Goal: Task Accomplishment & Management: Manage account settings

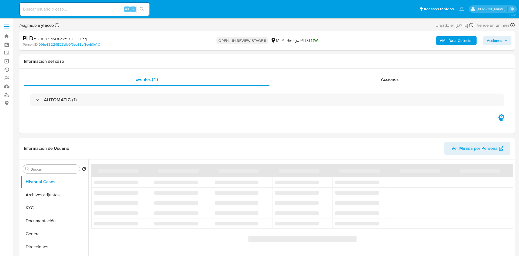
select select "10"
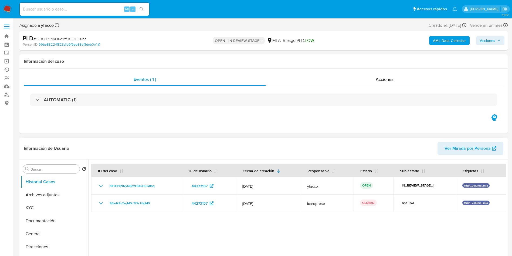
click at [339, 230] on div at bounding box center [297, 228] width 418 height 138
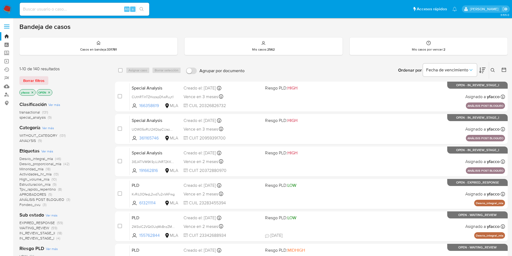
click at [65, 11] on input at bounding box center [85, 9] width 130 height 7
paste input "EjNMd553LA5Bi6WjG7NTIl1e"
type input "EjNMd553LA5Bi6WjG7NTIl1e"
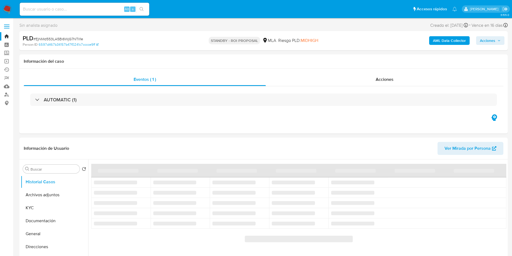
select select "10"
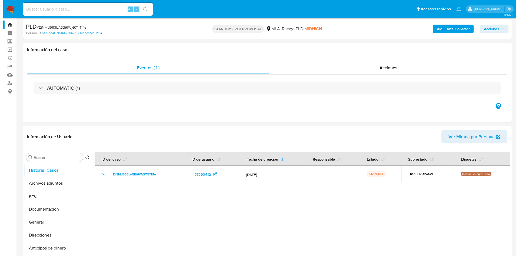
scroll to position [41, 0]
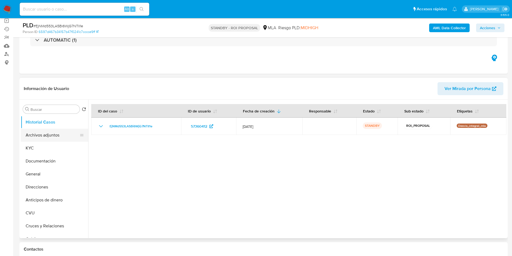
click at [52, 135] on button "Archivos adjuntos" at bounding box center [52, 135] width 63 height 13
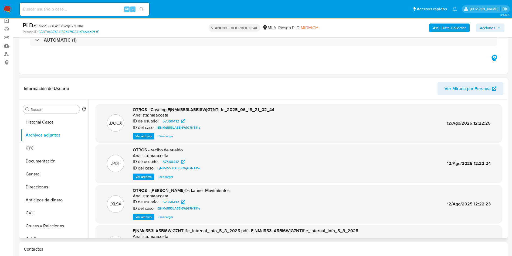
click at [141, 135] on span "Ver archivo" at bounding box center [144, 135] width 16 height 5
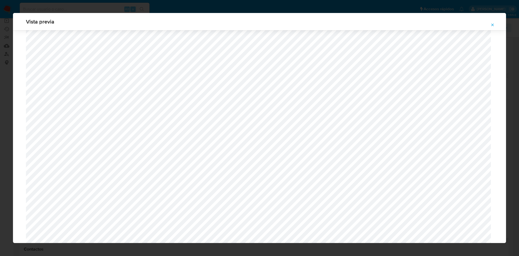
scroll to position [328, 0]
click at [490, 22] on button "Attachment preview" at bounding box center [492, 25] width 12 height 9
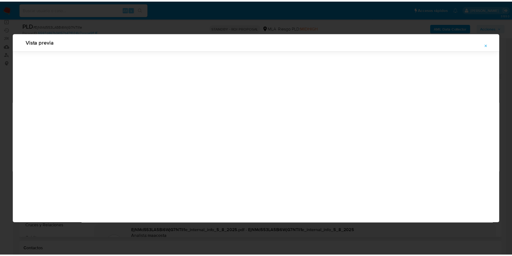
scroll to position [0, 0]
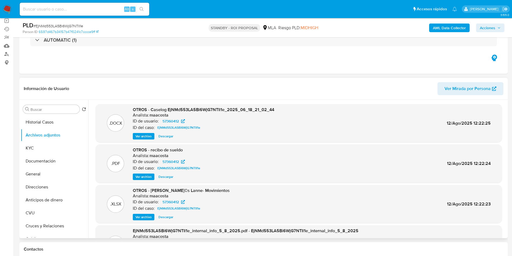
click at [92, 7] on input at bounding box center [85, 9] width 130 height 7
paste input "KInWRTrcRz3foqxzlkpSlcSd"
type input "KInWRTrcRz3foqxzlkpSlcSd"
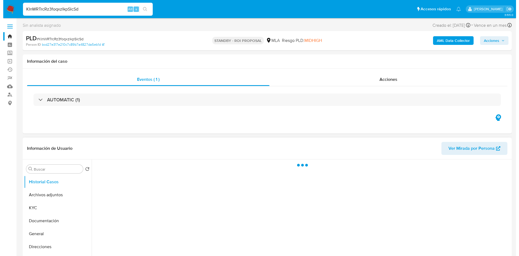
scroll to position [41, 0]
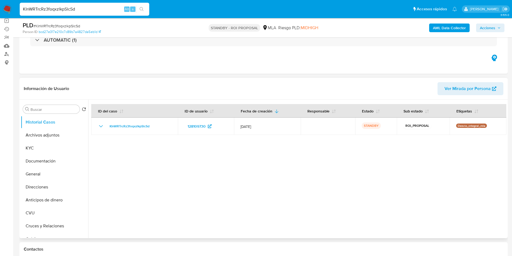
select select "10"
click at [51, 134] on button "Archivos adjuntos" at bounding box center [52, 135] width 63 height 13
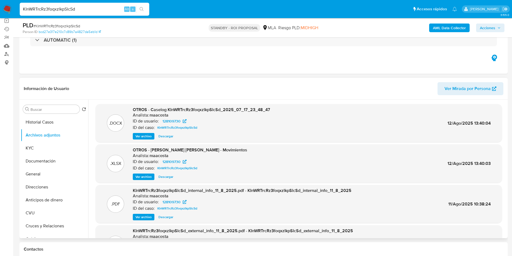
click at [150, 134] on span "Ver archivo" at bounding box center [144, 135] width 16 height 5
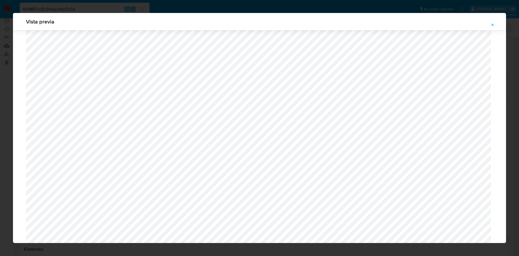
scroll to position [313, 0]
click at [493, 26] on icon "Attachment preview" at bounding box center [492, 25] width 4 height 4
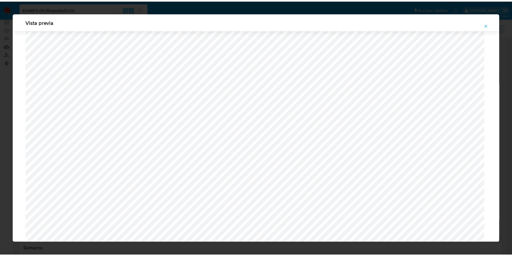
scroll to position [0, 0]
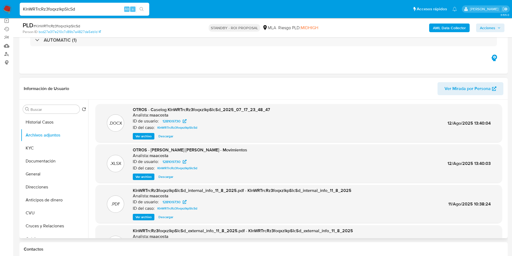
click at [100, 5] on div "KInWRTrcRz3foqxzlkpSlcSd Alt s" at bounding box center [85, 9] width 130 height 13
click at [99, 9] on input "KInWRTrcRz3foqxzlkpSlcSd" at bounding box center [85, 9] width 130 height 7
paste input "glt9zPMsFhi1ZaIKmucseNn1"
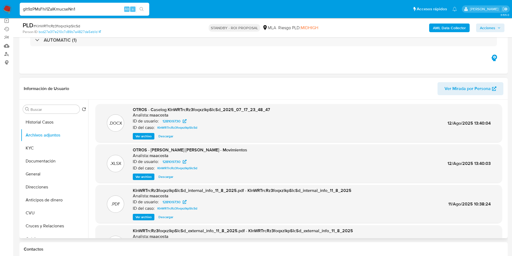
type input "glt9zPMsFhi1ZaIKmucseNn1"
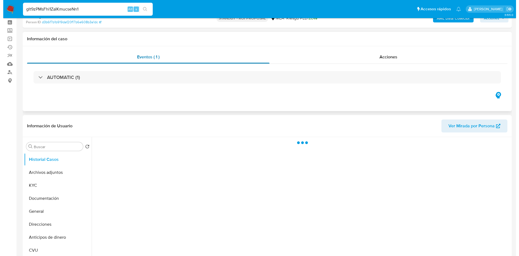
scroll to position [41, 0]
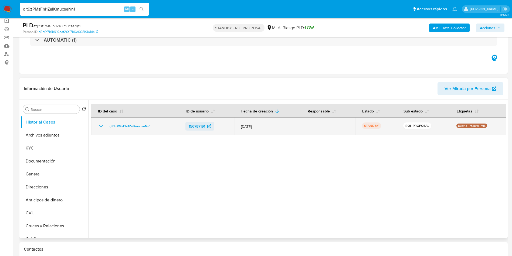
select select "10"
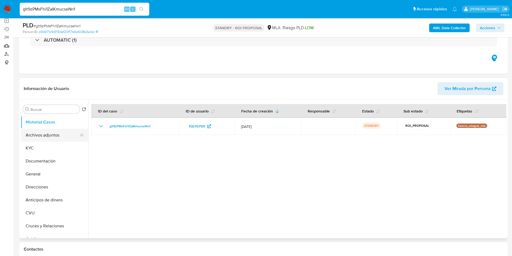
click at [41, 134] on button "Archivos adjuntos" at bounding box center [52, 135] width 63 height 13
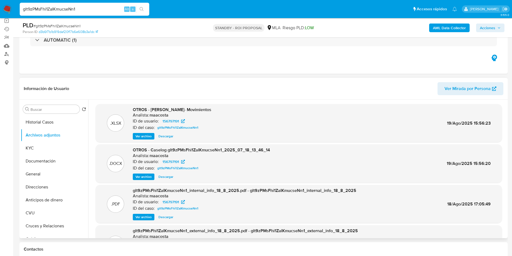
click at [140, 177] on span "Ver archivo" at bounding box center [144, 176] width 16 height 5
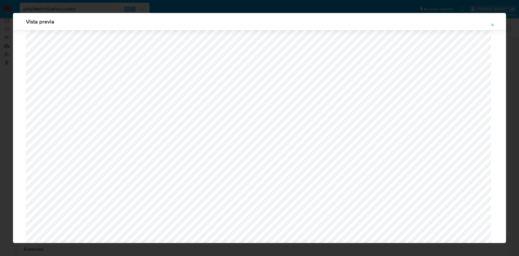
scroll to position [556, 0]
click at [489, 24] on button "Attachment preview" at bounding box center [492, 25] width 12 height 9
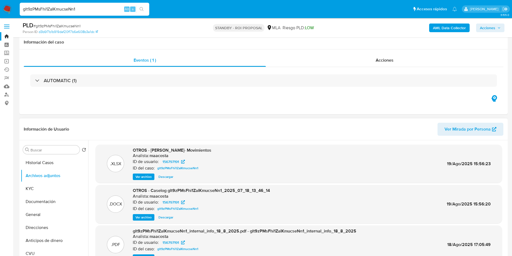
scroll to position [41, 0]
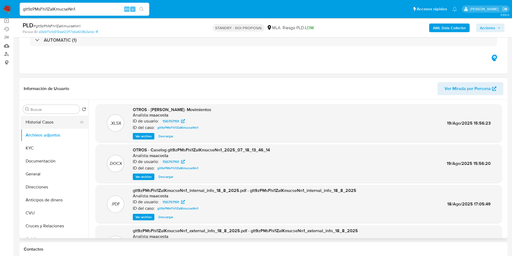
click at [44, 120] on button "Historial Casos" at bounding box center [52, 122] width 63 height 13
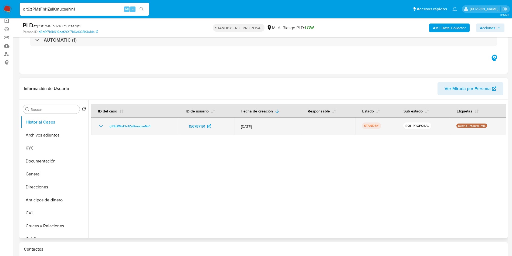
drag, startPoint x: 106, startPoint y: 127, endPoint x: 155, endPoint y: 126, distance: 49.2
click at [155, 126] on div "glt9zPMsFhi1ZaIKmucseNn1" at bounding box center [135, 126] width 75 height 6
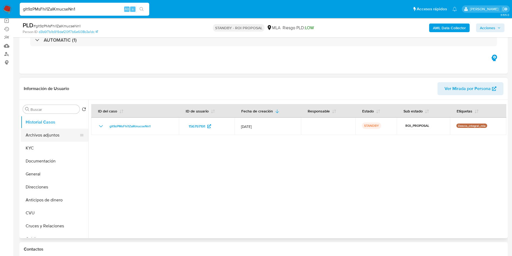
click at [54, 137] on button "Archivos adjuntos" at bounding box center [52, 135] width 63 height 13
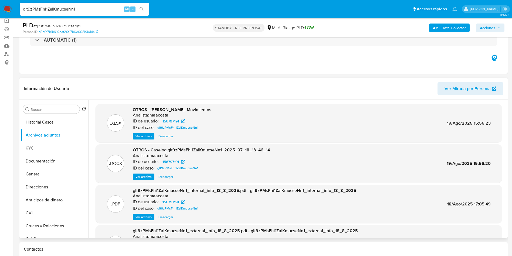
click at [164, 176] on span "Descargar" at bounding box center [166, 176] width 15 height 5
click at [38, 125] on button "Historial Casos" at bounding box center [52, 122] width 63 height 13
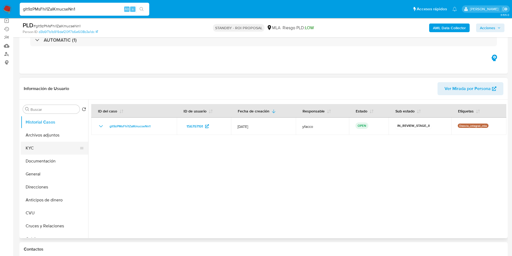
click at [48, 142] on button "KYC" at bounding box center [52, 148] width 63 height 13
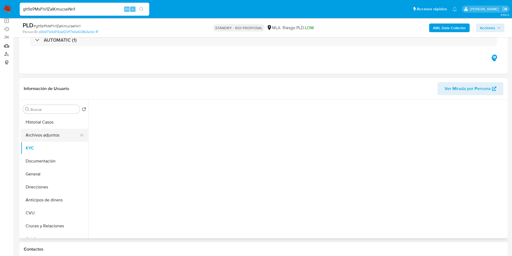
click at [47, 137] on button "Archivos adjuntos" at bounding box center [52, 135] width 63 height 13
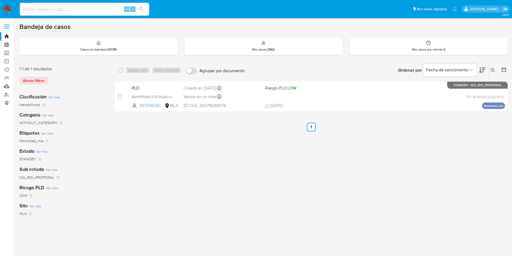
click at [493, 68] on icon at bounding box center [493, 70] width 4 height 4
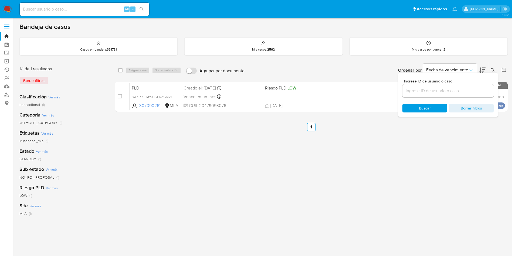
click at [412, 93] on input at bounding box center [448, 90] width 91 height 7
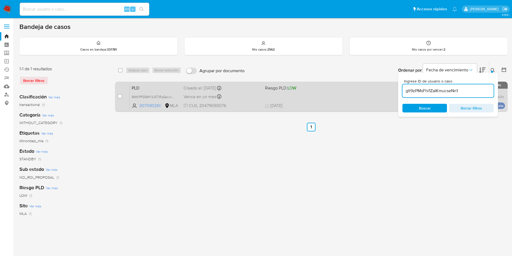
type input "glt9zPMsFhi1ZaIKmucseNn1"
click at [122, 97] on input "checkbox" at bounding box center [120, 96] width 4 height 4
checkbox input "true"
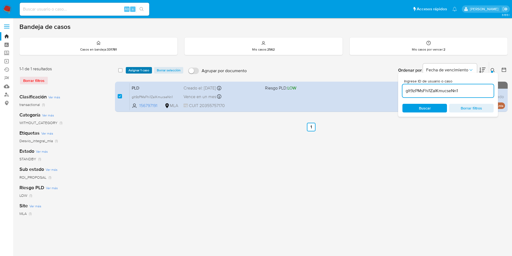
click at [137, 72] on span "Asignar 1 caso" at bounding box center [139, 70] width 21 height 5
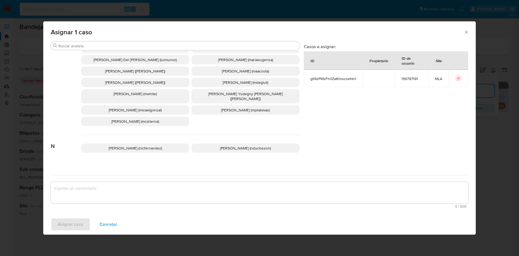
scroll to position [494, 0]
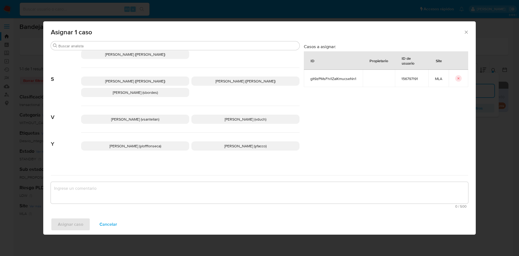
click at [224, 143] on span "Yesica Paola Facco (yfacco)" at bounding box center [245, 145] width 42 height 5
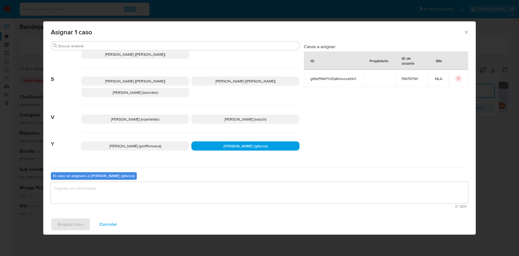
click at [164, 198] on textarea "assign-modal" at bounding box center [259, 193] width 417 height 22
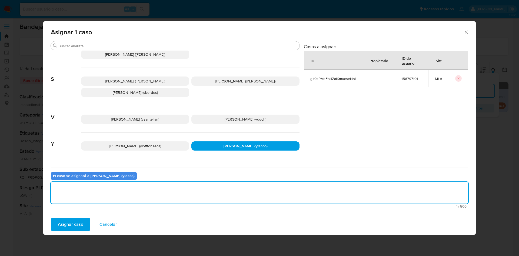
click at [86, 224] on button "Asignar caso" at bounding box center [70, 224] width 39 height 13
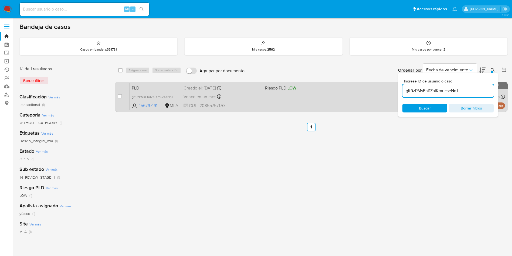
drag, startPoint x: 470, startPoint y: 94, endPoint x: 342, endPoint y: 91, distance: 128.3
click at [342, 91] on div "select-all-cases-checkbox Asignar caso Borrar selección Agrupar por documento O…" at bounding box center [311, 88] width 393 height 52
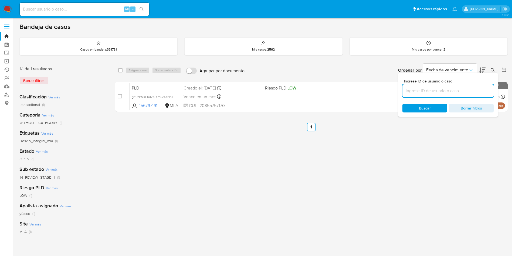
paste input "7MFhG5zk15MgauiqihWEe3CZ"
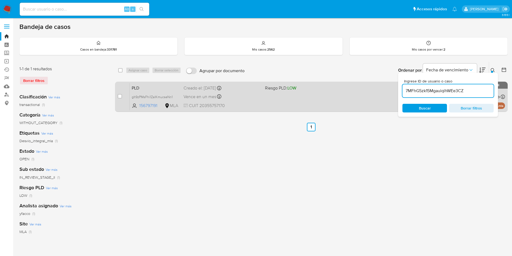
type input "7MFhG5zk15MgauiqihWEe3CZ"
drag, startPoint x: 118, startPoint y: 98, endPoint x: 120, endPoint y: 95, distance: 3.9
click at [119, 97] on input "checkbox" at bounding box center [120, 96] width 4 height 4
checkbox input "true"
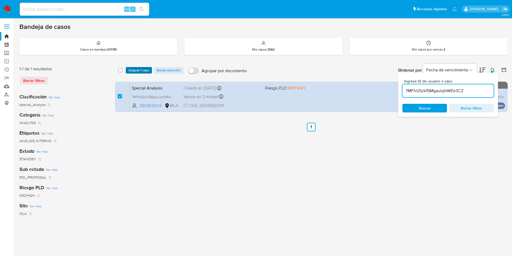
click at [130, 68] on span "Asignar 1 caso" at bounding box center [139, 70] width 21 height 5
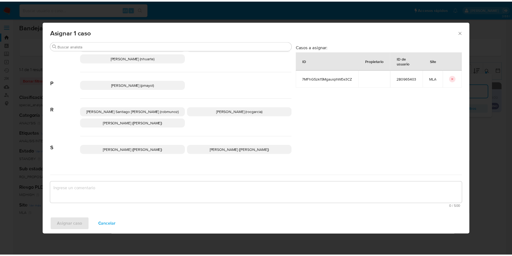
scroll to position [494, 0]
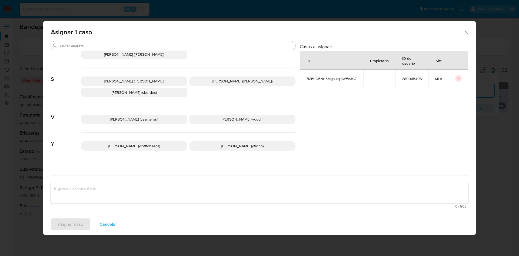
click at [203, 143] on p "Yesica Paola Facco (yfacco)" at bounding box center [242, 145] width 106 height 9
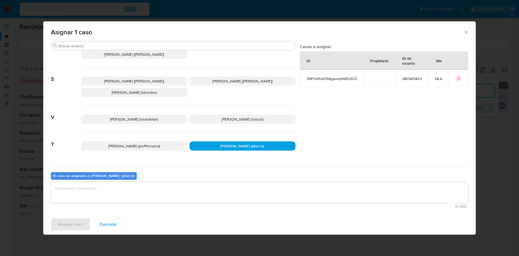
click at [162, 197] on textarea "assign-modal" at bounding box center [259, 193] width 417 height 22
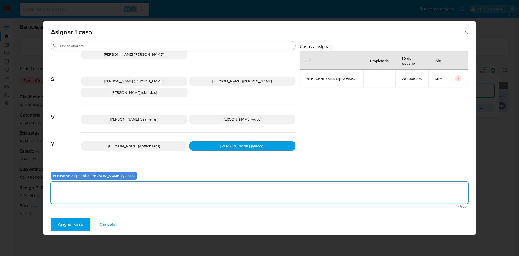
click at [65, 228] on span "Asignar caso" at bounding box center [70, 224] width 25 height 12
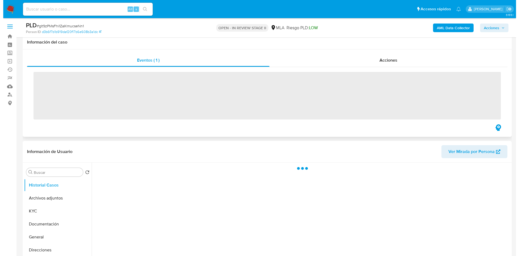
scroll to position [41, 0]
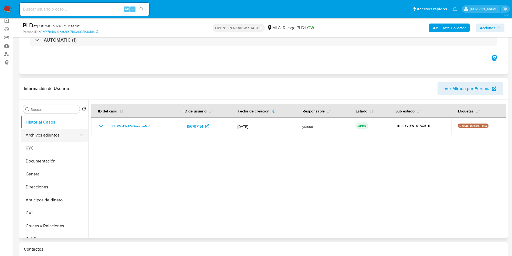
select select "10"
click at [55, 134] on button "Archivos adjuntos" at bounding box center [52, 135] width 63 height 13
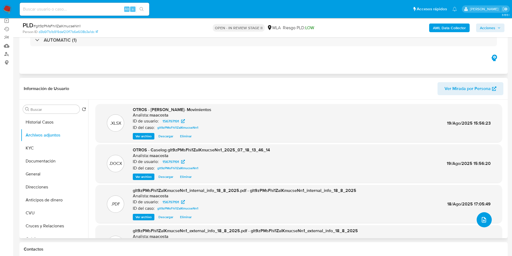
click at [481, 220] on icon "upload-file" at bounding box center [484, 219] width 6 height 6
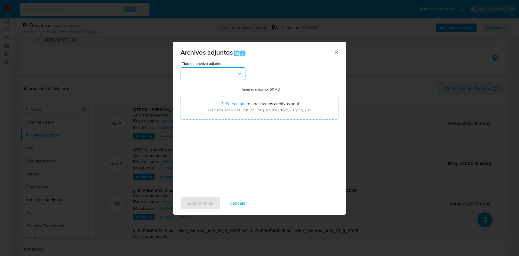
click at [231, 73] on button "button" at bounding box center [212, 73] width 65 height 13
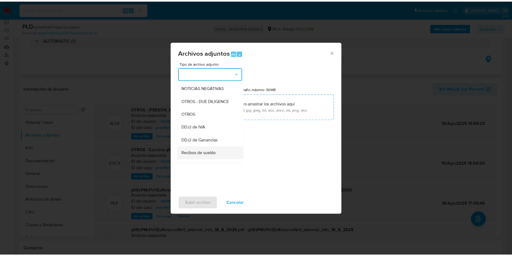
scroll to position [81, 0]
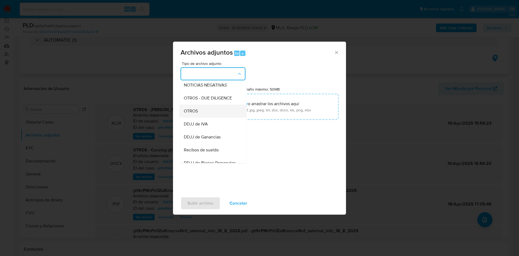
click at [193, 114] on span "OTROS" at bounding box center [191, 110] width 14 height 5
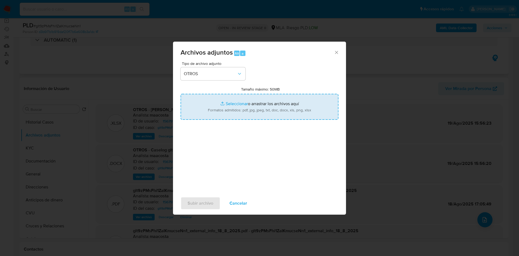
click at [237, 103] on input "Tamaño máximo: 50MB Seleccionar archivos" at bounding box center [259, 107] width 158 height 26
type input "C:\fakepath\Certificacion de ingresos Alvarez Federico Legalizada.pdf"
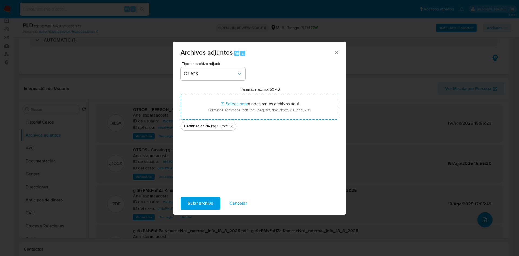
click at [197, 205] on span "Subir archivo" at bounding box center [200, 203] width 26 height 12
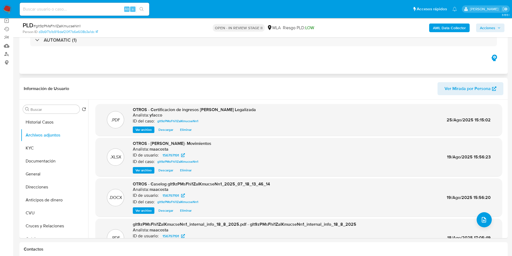
click at [491, 26] on span "Acciones" at bounding box center [487, 27] width 15 height 9
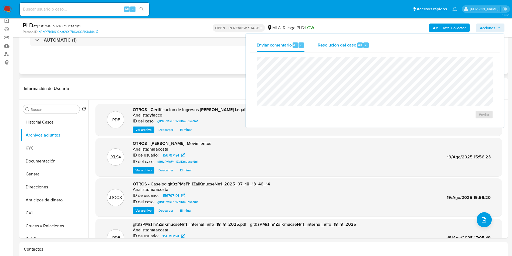
click at [321, 43] on span "Resolución del caso" at bounding box center [337, 45] width 39 height 6
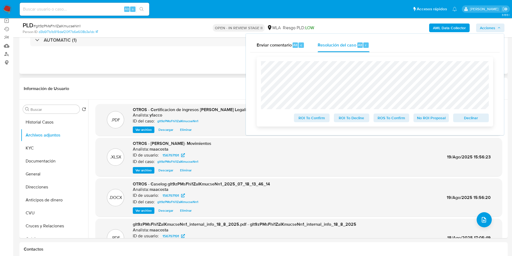
click at [394, 117] on span "ROS To Confirm" at bounding box center [392, 118] width 28 height 8
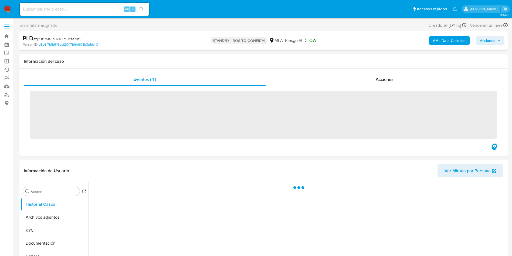
click at [93, 12] on input at bounding box center [85, 9] width 130 height 7
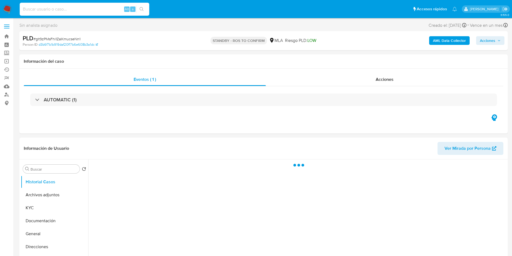
paste input "dbxKYH2XTjJfEIms1IyHVKWD"
type input "dbxKYH2XTjJfEIms1IyHVKWD"
select select "10"
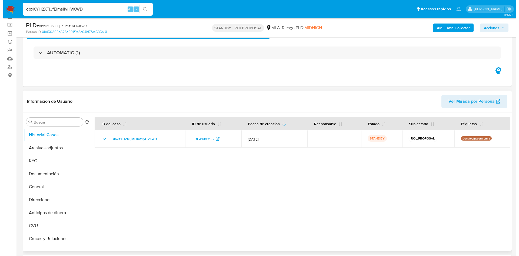
scroll to position [41, 0]
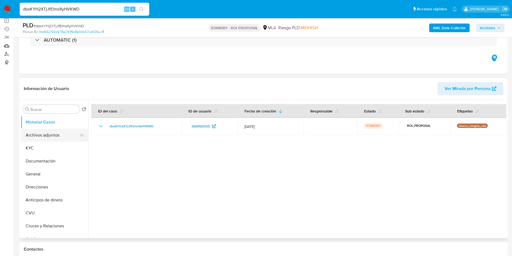
click at [51, 133] on button "Archivos adjuntos" at bounding box center [52, 135] width 63 height 13
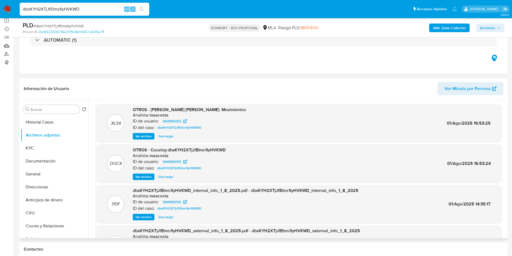
click at [146, 178] on span "Ver archivo" at bounding box center [144, 176] width 16 height 5
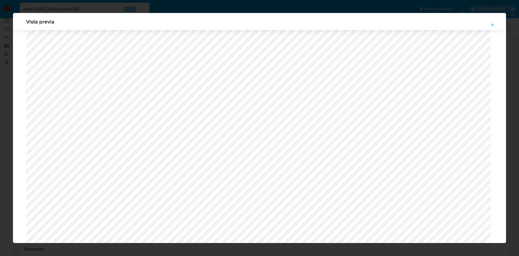
scroll to position [339, 0]
click at [490, 22] on button "Attachment preview" at bounding box center [492, 25] width 12 height 9
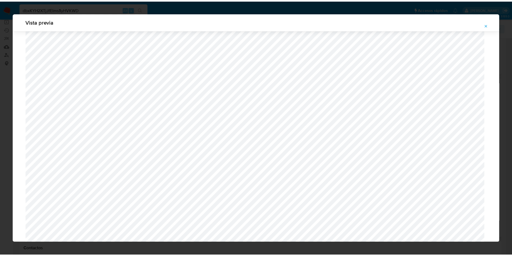
scroll to position [0, 0]
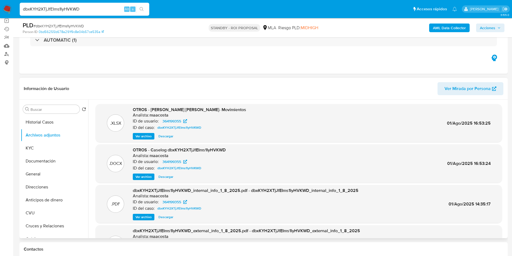
click at [94, 8] on input "dbxKYH2XTjJfEIms1IyHVKWD" at bounding box center [85, 9] width 130 height 7
click at [94, 9] on input "dbxKYH2XTjJfEIms1IyHVKWD" at bounding box center [85, 9] width 130 height 7
paste input "12KwXWpO6LRGAnxvzmfzf8DS"
type input "12KwXWpO6LRGAnxvzmfzf8DS"
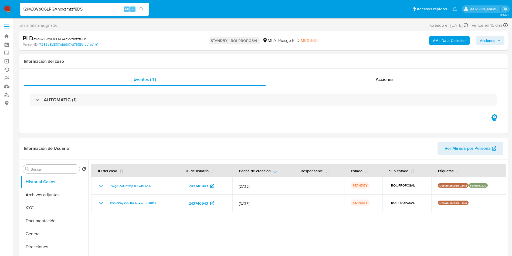
select select "10"
click at [45, 192] on button "Archivos adjuntos" at bounding box center [52, 194] width 63 height 13
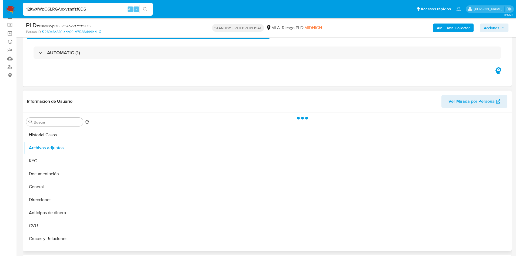
scroll to position [41, 0]
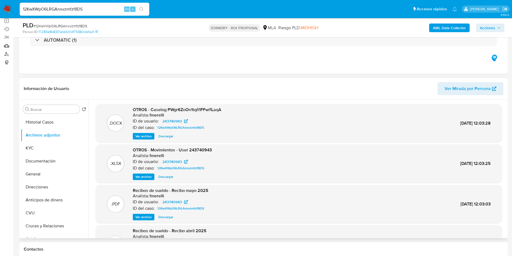
click at [142, 136] on span "Ver archivo" at bounding box center [144, 135] width 16 height 5
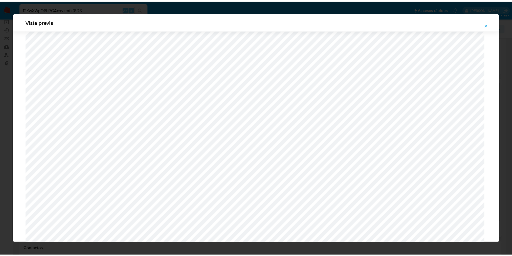
scroll to position [0, 0]
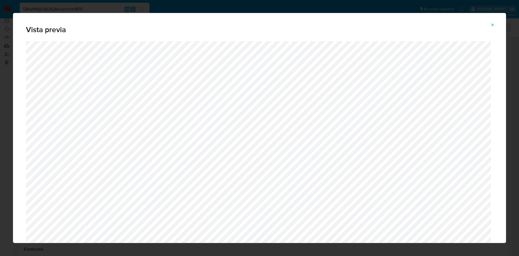
click at [492, 26] on icon "Attachment preview" at bounding box center [492, 25] width 4 height 4
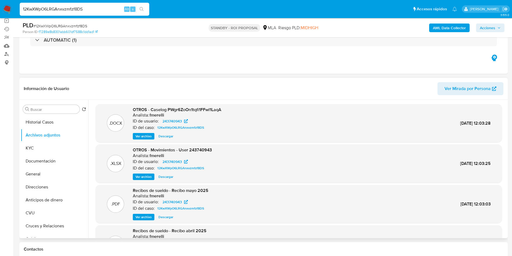
click at [109, 9] on input "12KwXWpO6LRGAnxvzmfzf8DS" at bounding box center [85, 9] width 130 height 7
paste input "7MFhG5zk15MgauiqihWEe3CZ"
type input "7MFhG5zk15MgauiqihWEe3CZ"
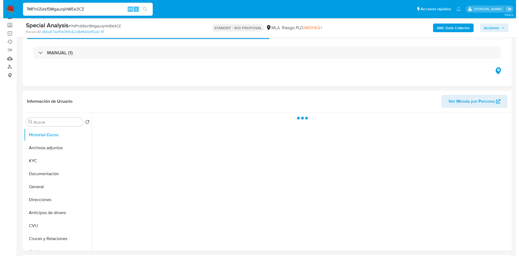
scroll to position [41, 0]
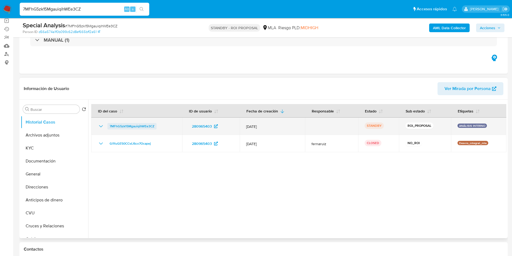
select select "10"
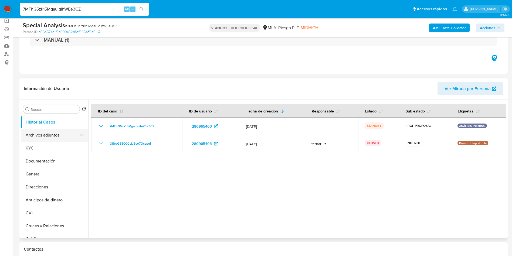
click at [43, 132] on button "Archivos adjuntos" at bounding box center [52, 135] width 63 height 13
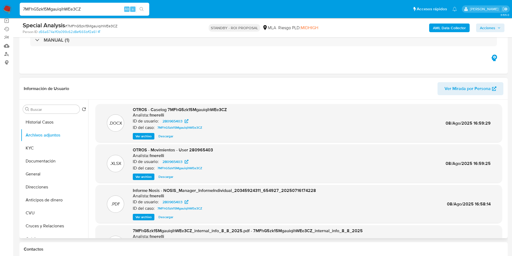
click at [134, 134] on button "Ver archivo" at bounding box center [144, 136] width 22 height 6
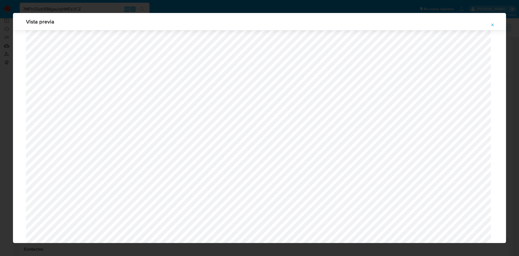
scroll to position [273, 0]
click at [493, 23] on icon "Attachment preview" at bounding box center [492, 25] width 4 height 4
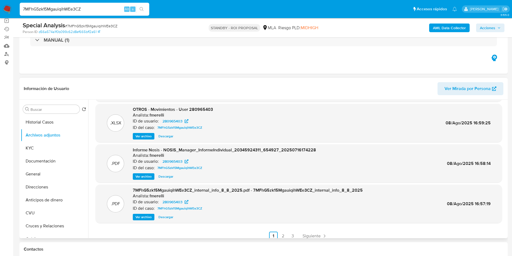
scroll to position [0, 0]
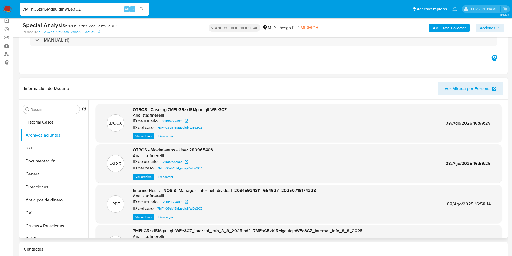
click at [168, 136] on span "Descargar" at bounding box center [166, 135] width 15 height 5
click at [46, 119] on button "Historial Casos" at bounding box center [52, 122] width 63 height 13
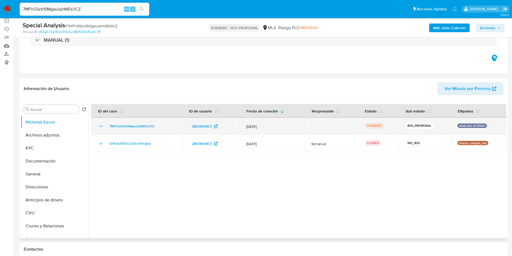
drag, startPoint x: 107, startPoint y: 126, endPoint x: 157, endPoint y: 123, distance: 50.6
click at [157, 123] on div "7MFhG5zk15MgauiqihWEe3CZ" at bounding box center [137, 126] width 78 height 6
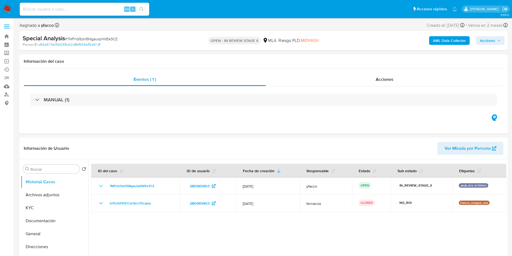
select select "10"
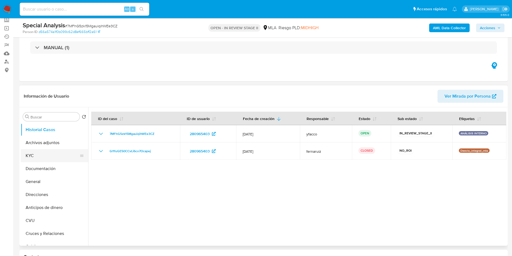
scroll to position [41, 0]
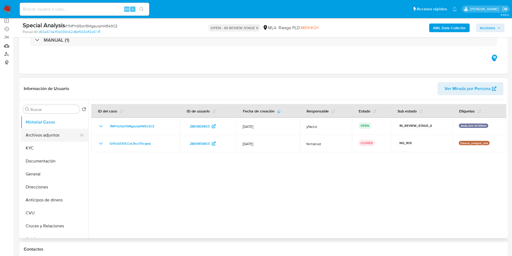
click at [28, 136] on button "Archivos adjuntos" at bounding box center [52, 135] width 63 height 13
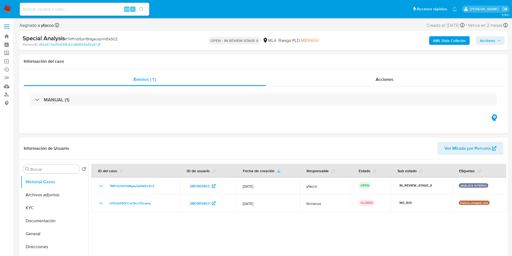
select select "10"
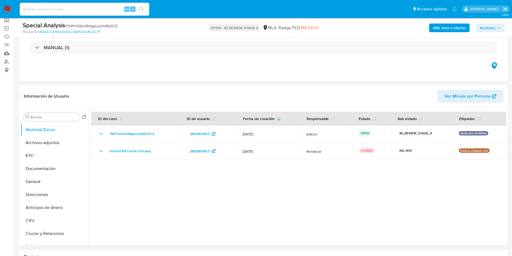
scroll to position [41, 0]
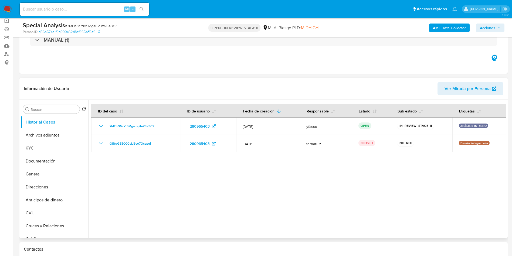
drag, startPoint x: 46, startPoint y: 137, endPoint x: 120, endPoint y: 142, distance: 73.9
click at [46, 136] on button "Archivos adjuntos" at bounding box center [55, 135] width 68 height 13
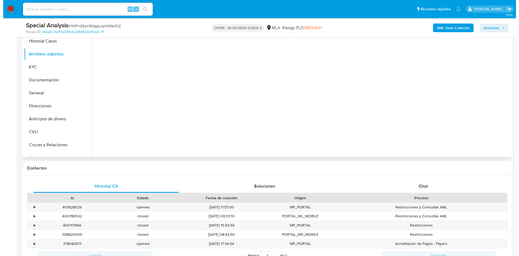
scroll to position [81, 0]
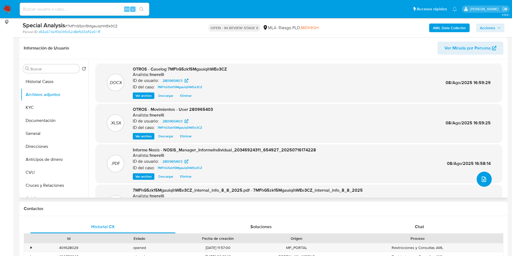
click at [477, 178] on button "upload-file" at bounding box center [484, 178] width 15 height 15
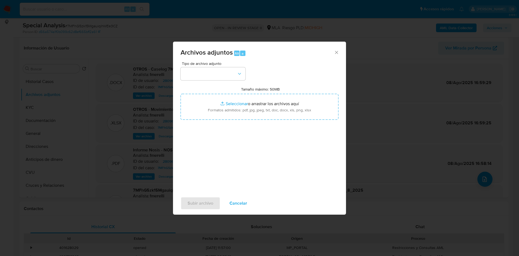
click at [205, 80] on div "Tipo de archivo adjunto Tamaño máximo: 50MB Seleccionar archivos Seleccionar o …" at bounding box center [259, 125] width 158 height 127
click at [218, 75] on button "button" at bounding box center [212, 73] width 65 height 13
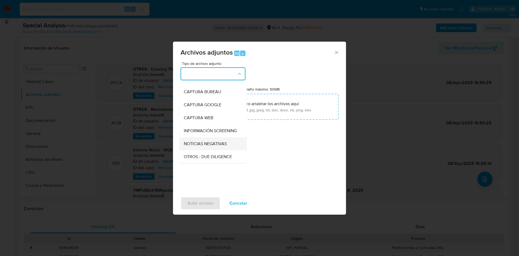
scroll to position [41, 0]
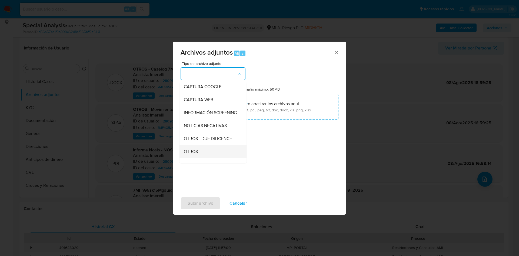
click at [198, 156] on div "OTROS" at bounding box center [211, 151] width 55 height 13
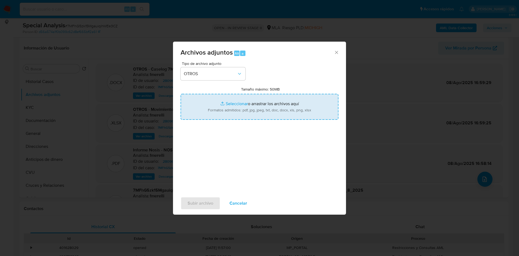
click at [223, 102] on input "Tamaño máximo: 50MB Seleccionar archivos" at bounding box center [259, 107] width 158 height 26
type input "C:\fakepath\Caselog 7MFhG5zk15MgauiqihWEe3CZ v2.docx"
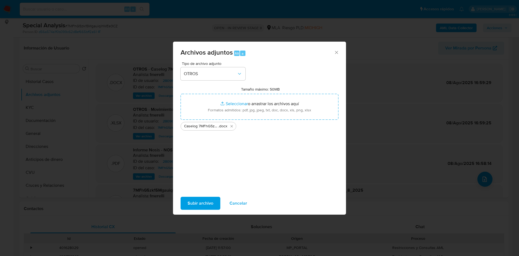
click at [201, 201] on span "Subir archivo" at bounding box center [200, 203] width 26 height 12
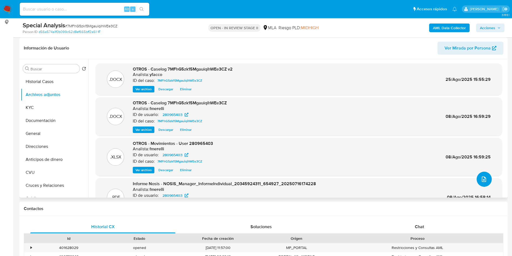
click at [484, 179] on icon "upload-file" at bounding box center [484, 179] width 6 height 6
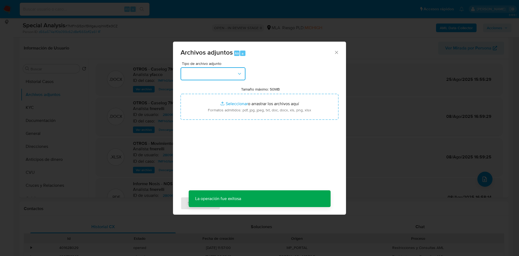
click at [230, 71] on button "button" at bounding box center [212, 73] width 65 height 13
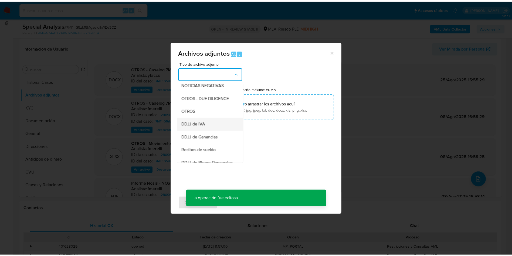
scroll to position [122, 0]
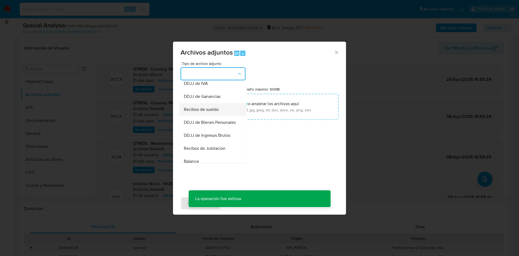
click at [201, 112] on span "Recibos de sueldo" at bounding box center [201, 109] width 35 height 5
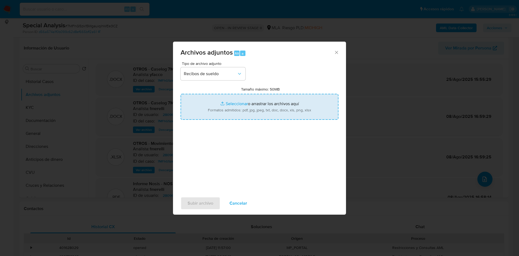
click at [235, 104] on input "Tamaño máximo: 50MB Seleccionar archivos" at bounding box center [259, 107] width 158 height 26
type input "C:\fakepath\1002526220345924311JaramilloRodolfo DanielLiquidacion de Haberes202…"
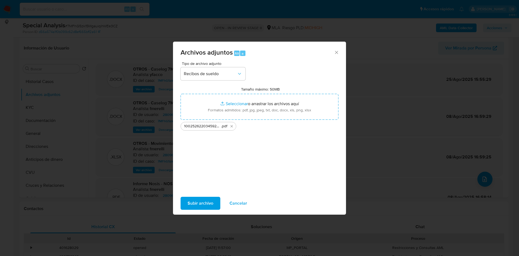
click at [201, 208] on span "Subir archivo" at bounding box center [200, 203] width 26 height 12
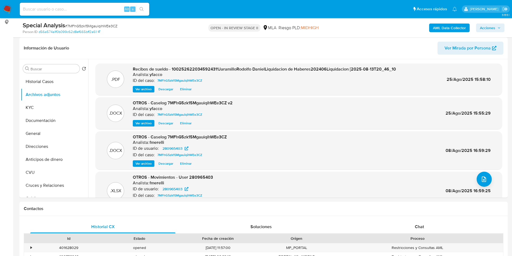
drag, startPoint x: 485, startPoint y: 25, endPoint x: 479, endPoint y: 29, distance: 7.5
click at [485, 25] on span "Acciones" at bounding box center [487, 27] width 15 height 9
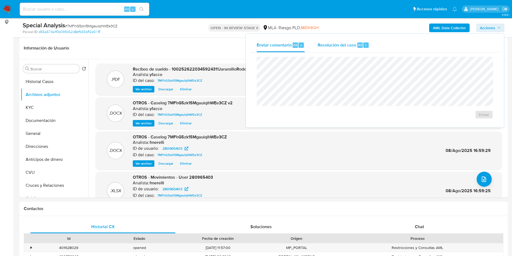
click at [368, 43] on div "r" at bounding box center [366, 44] width 5 height 5
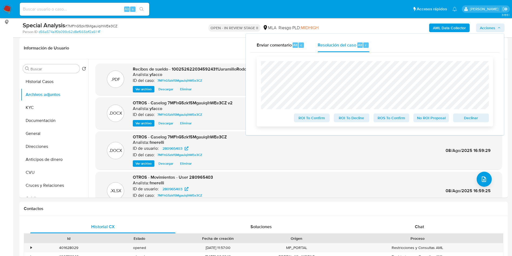
click at [400, 119] on span "ROS To Confirm" at bounding box center [392, 118] width 28 height 8
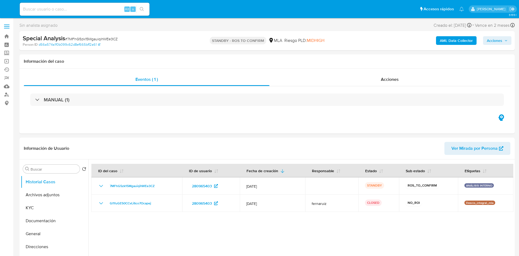
select select "10"
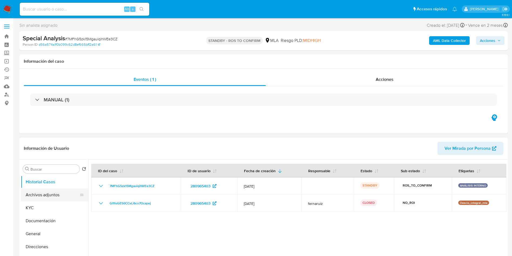
click at [41, 196] on button "Archivos adjuntos" at bounding box center [52, 194] width 63 height 13
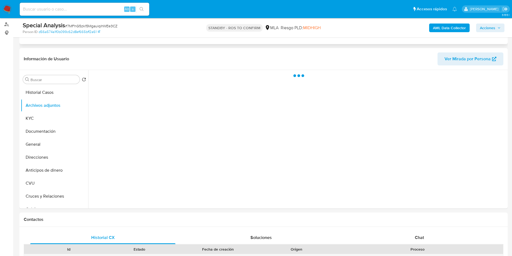
scroll to position [81, 0]
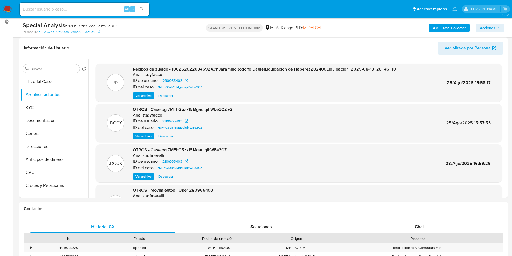
click at [77, 11] on input at bounding box center [85, 9] width 130 height 7
paste input "ba8W2DSzMm3bYbaPEAjte9wR"
type input "ba8W2DSzMm3bYbaPEAjte9wR"
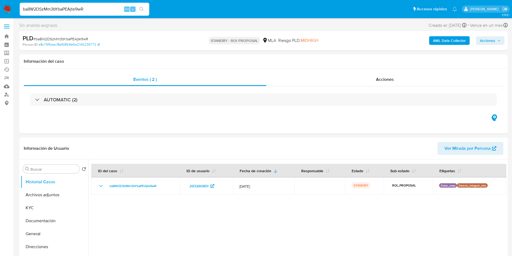
select select "10"
click at [50, 196] on button "Archivos adjuntos" at bounding box center [52, 194] width 63 height 13
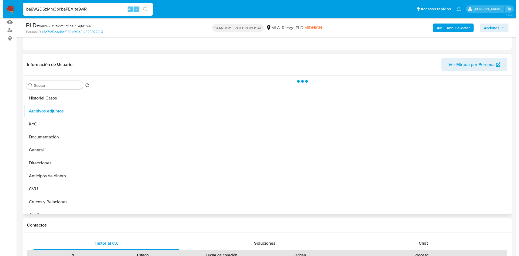
scroll to position [81, 0]
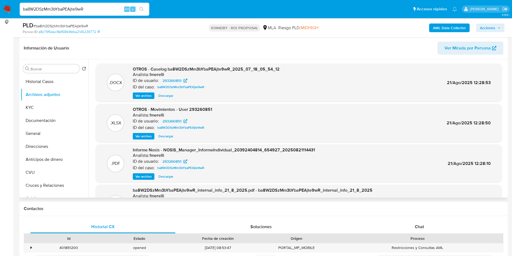
click at [146, 95] on span "Ver archivo" at bounding box center [144, 95] width 16 height 5
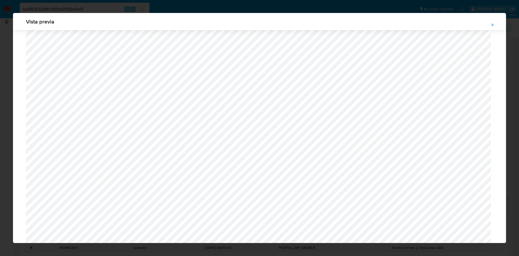
scroll to position [394, 0]
click at [490, 25] on button "Attachment preview" at bounding box center [492, 25] width 12 height 9
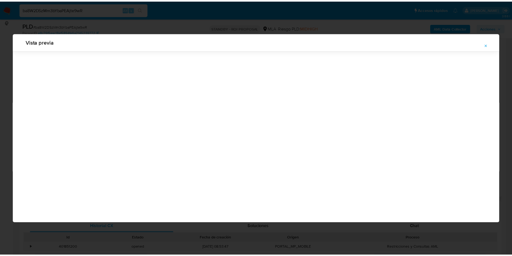
scroll to position [0, 0]
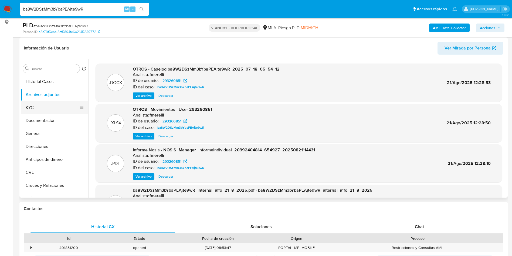
click at [46, 107] on button "KYC" at bounding box center [52, 107] width 63 height 13
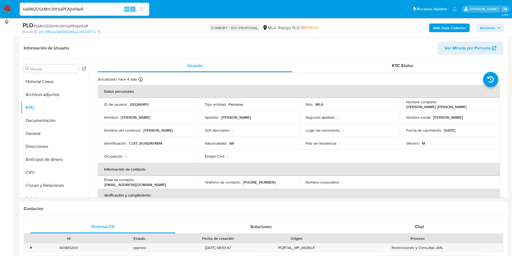
click at [90, 4] on div "ba8W2DSzMm3bYbaPEAjte9wR Alt s" at bounding box center [85, 9] width 130 height 13
click at [90, 7] on input "ba8W2DSzMm3bYbaPEAjte9wR" at bounding box center [85, 9] width 130 height 7
paste input "MLPiVGstWmaAF3Gc46sh0yJt"
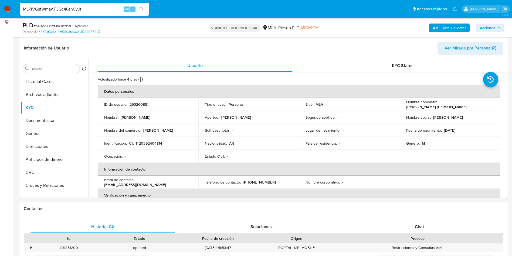
type input "MLPiVGstWmaAF3Gc46sh0yJt"
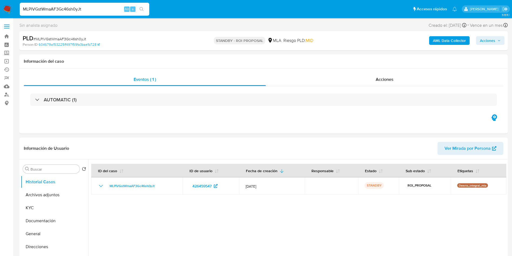
select select "10"
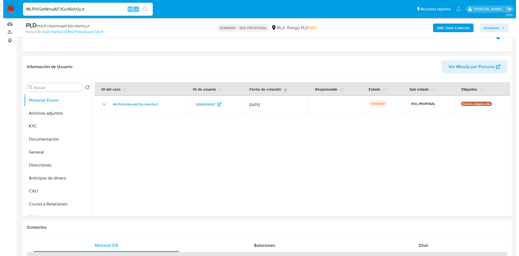
scroll to position [81, 0]
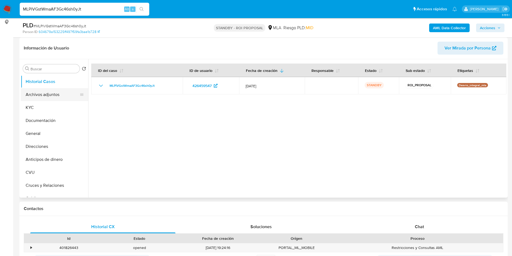
click at [40, 96] on button "Archivos adjuntos" at bounding box center [52, 94] width 63 height 13
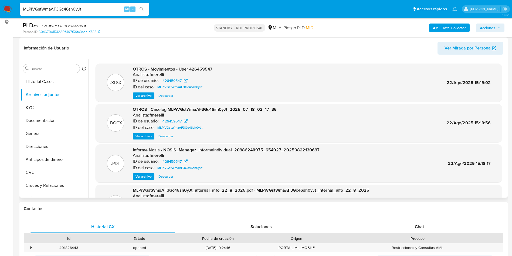
click at [134, 136] on button "Ver archivo" at bounding box center [144, 136] width 22 height 6
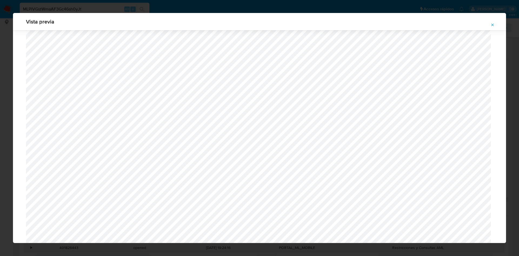
scroll to position [313, 0]
click at [492, 24] on icon "Attachment preview" at bounding box center [492, 25] width 4 height 4
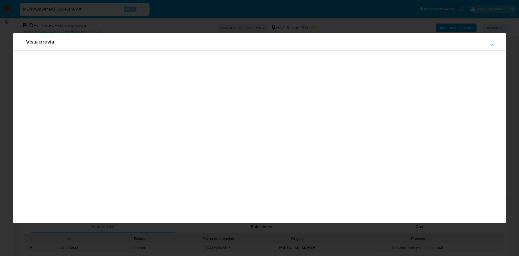
scroll to position [0, 0]
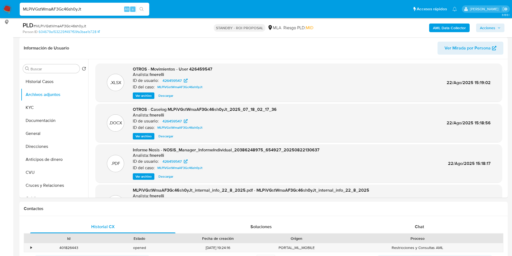
click at [94, 10] on input "MLPiVGstWmaAF3Gc46sh0yJt" at bounding box center [85, 9] width 130 height 7
paste input "MLPiVGstWmaAF3Gc46sh0yJt"
type input "MLPiVGstWmaAF3Gc46sh0yJt"
click at [143, 137] on span "Ver archivo" at bounding box center [144, 135] width 16 height 5
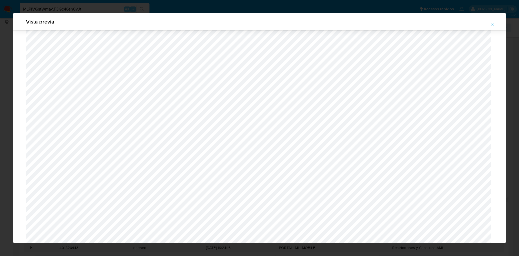
scroll to position [394, 0]
click at [493, 25] on icon "Attachment preview" at bounding box center [492, 25] width 4 height 4
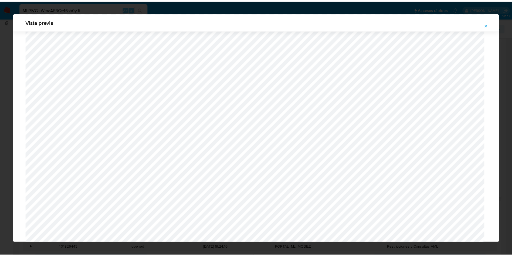
scroll to position [0, 0]
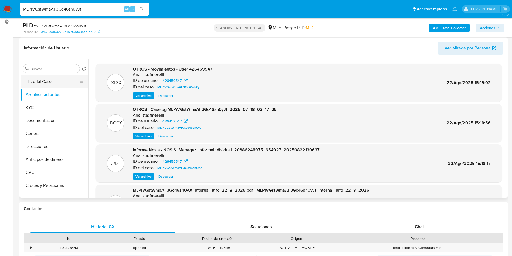
click at [65, 82] on button "Historial Casos" at bounding box center [52, 81] width 63 height 13
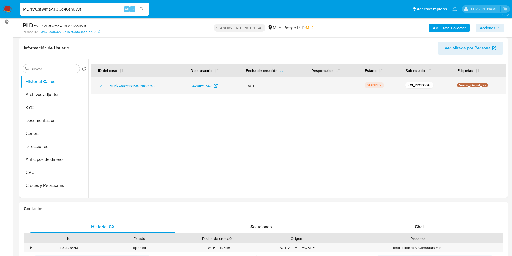
drag, startPoint x: 107, startPoint y: 87, endPoint x: 157, endPoint y: 86, distance: 50.0
click at [157, 86] on div "MLPiVGstWmaAF3Gc46sh0yJt" at bounding box center [137, 85] width 79 height 6
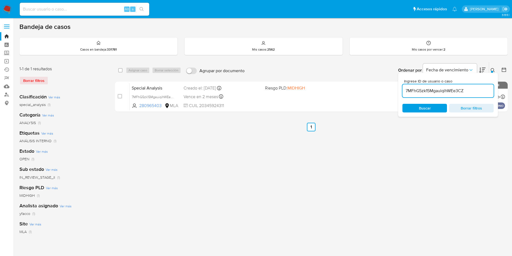
drag, startPoint x: 0, startPoint y: 0, endPoint x: 470, endPoint y: 91, distance: 478.4
click at [470, 91] on input "7MFhG5zk15MgauiqihWEe3CZ" at bounding box center [448, 90] width 91 height 7
click at [470, 92] on input "7MFhG5zk15MgauiqihWEe3CZ" at bounding box center [448, 90] width 91 height 7
paste input "m0QTEMqSlRSdUjy0MEgfPvk0"
type input "m0QTEMqSlRSdUjy0MEgfPvk0"
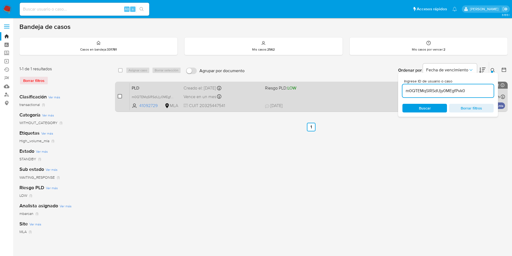
click at [121, 96] on input "checkbox" at bounding box center [120, 96] width 4 height 4
checkbox input "true"
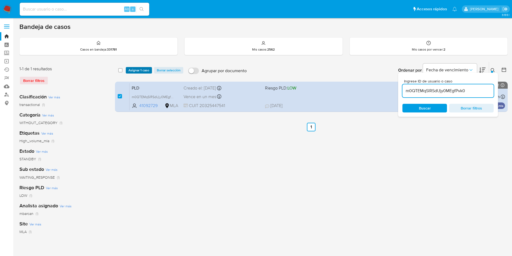
click at [128, 71] on button "Asignar 1 caso" at bounding box center [139, 70] width 26 height 6
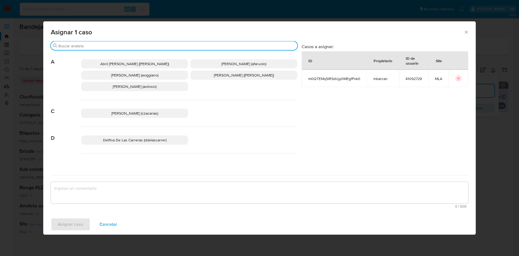
click at [164, 44] on input "Buscar" at bounding box center [176, 45] width 237 height 5
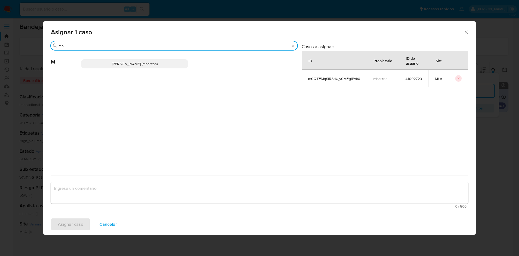
type input "mb"
click at [146, 66] on span "Magali Iael Barcan (mbarcan)" at bounding box center [135, 63] width 46 height 5
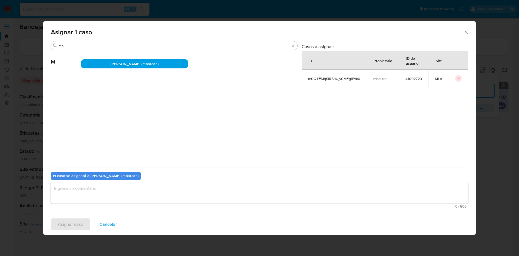
click at [96, 194] on textarea "assign-modal" at bounding box center [259, 193] width 417 height 22
click at [75, 221] on span "Asignar caso" at bounding box center [70, 224] width 25 height 12
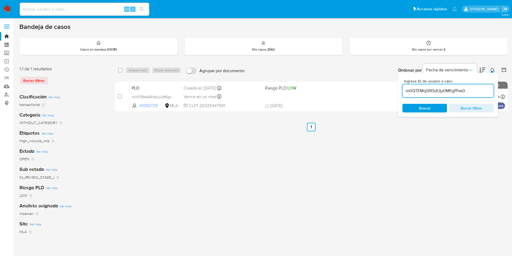
click at [480, 92] on input "m0QTEMqSlRSdUjy0MEgfPvk0" at bounding box center [448, 90] width 91 height 7
paste input "MLPiVGstWmaAF3Gc46sh0yJt"
type input "MLPiVGstWmaAF3Gc46sh0yJt"
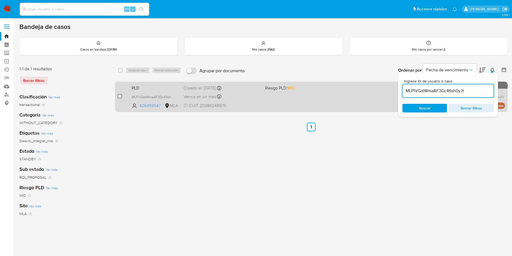
click at [121, 96] on input "checkbox" at bounding box center [120, 96] width 4 height 4
checkbox input "true"
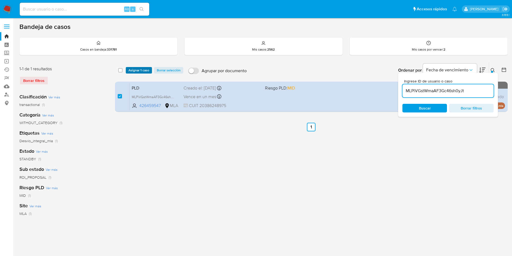
click at [134, 69] on span "Asignar 1 caso" at bounding box center [139, 70] width 21 height 5
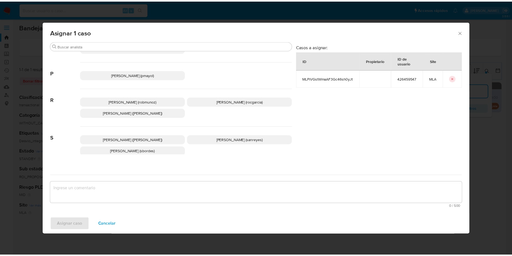
scroll to position [494, 0]
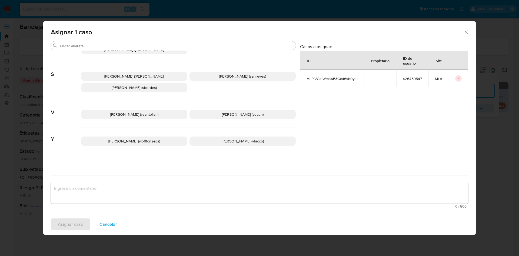
click at [221, 141] on span "Yesica Paola Facco (yfacco)" at bounding box center [242, 140] width 42 height 5
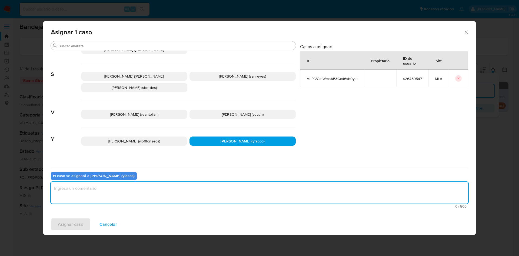
click at [151, 196] on textarea "assign-modal" at bounding box center [259, 193] width 417 height 22
click at [73, 224] on span "Asignar caso" at bounding box center [70, 224] width 25 height 12
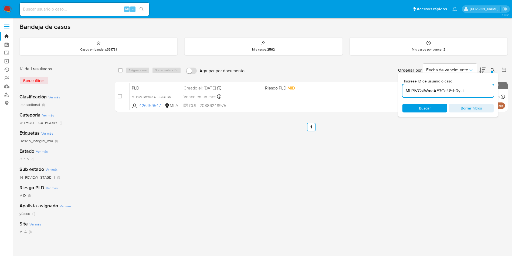
click at [478, 91] on input "MLPiVGstWmaAF3Gc46sh0yJt" at bounding box center [448, 90] width 91 height 7
paste input "6rEvHhWa9S8riOOfdYOIEpzW"
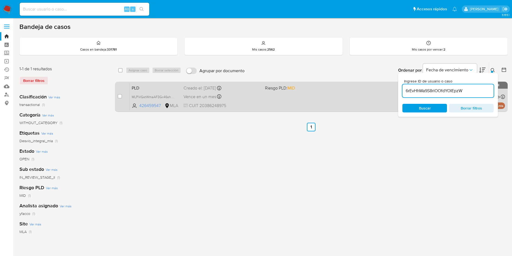
type input "6rEvHhWa9S8riOOfdYOIEpzW"
click at [120, 97] on input "checkbox" at bounding box center [120, 96] width 4 height 4
checkbox input "true"
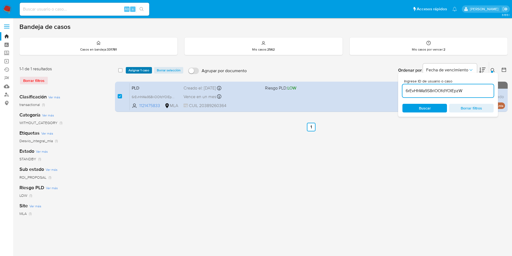
click at [139, 71] on span "Asignar 1 caso" at bounding box center [139, 70] width 21 height 5
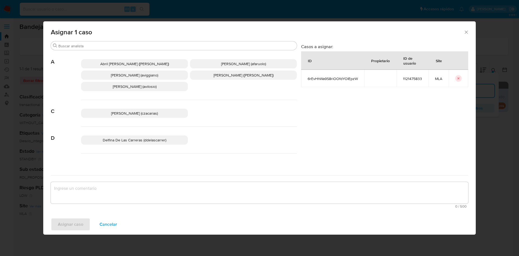
drag, startPoint x: 106, startPoint y: 222, endPoint x: 149, endPoint y: 213, distance: 43.7
click at [106, 223] on span "Cancelar" at bounding box center [108, 224] width 18 height 12
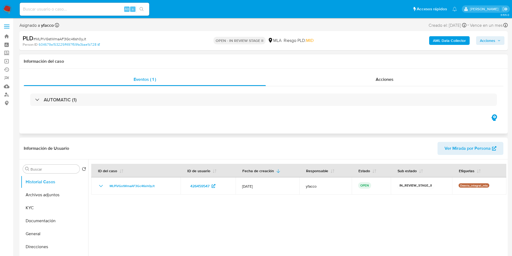
select select "10"
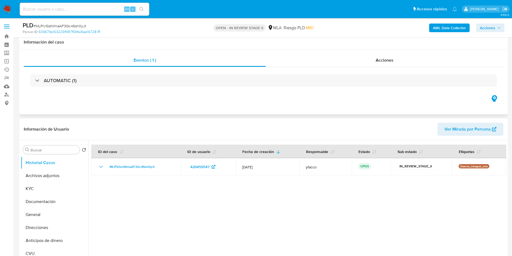
scroll to position [41, 0]
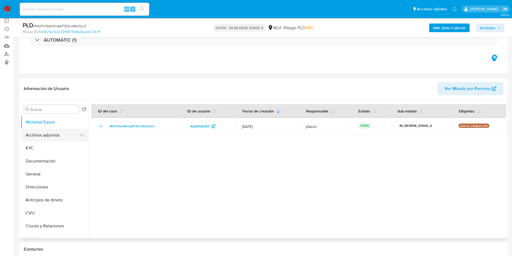
click at [54, 140] on button "Archivos adjuntos" at bounding box center [52, 135] width 63 height 13
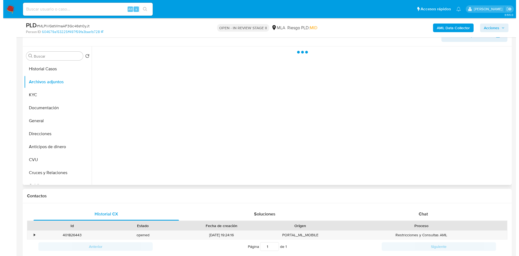
scroll to position [81, 0]
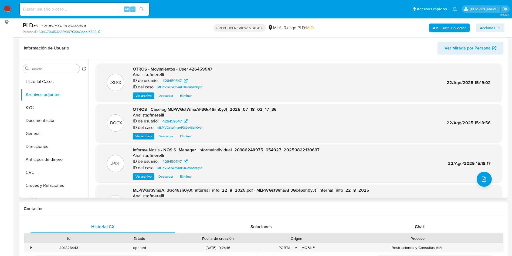
click at [474, 178] on div ".PDF Informe Nosis - NOSIS_Manager_InformeIndividual_20386248975_654927_2025082…" at bounding box center [298, 163] width 401 height 33
click at [481, 179] on icon "upload-file" at bounding box center [484, 179] width 6 height 6
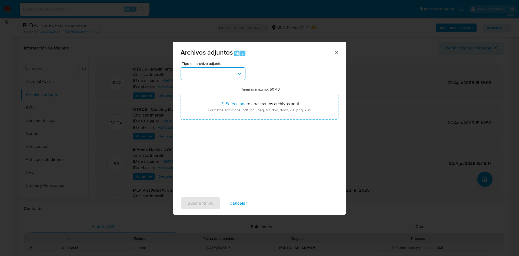
click at [210, 77] on button "button" at bounding box center [212, 73] width 65 height 13
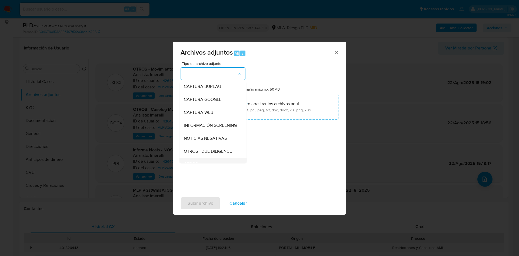
scroll to position [41, 0]
click at [194, 154] on span "OTROS" at bounding box center [191, 151] width 14 height 5
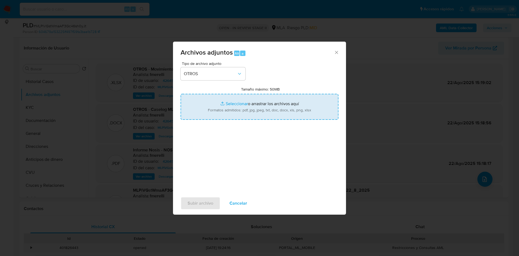
click at [237, 100] on input "Tamaño máximo: 50MB Seleccionar archivos" at bounding box center [259, 107] width 158 height 26
type input "C:\fakepath\[PERSON_NAME] Documentacion.pdf"
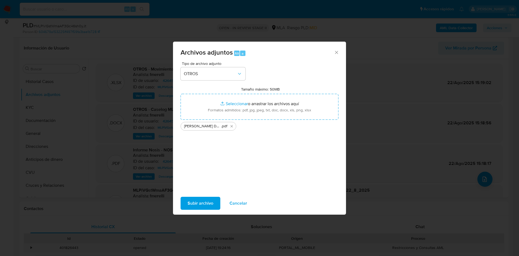
click at [196, 202] on span "Subir archivo" at bounding box center [200, 203] width 26 height 12
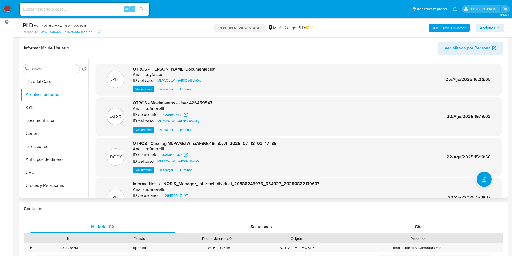
click at [165, 171] on span "Descargar" at bounding box center [166, 169] width 15 height 5
click at [483, 184] on button "upload-file" at bounding box center [484, 178] width 15 height 15
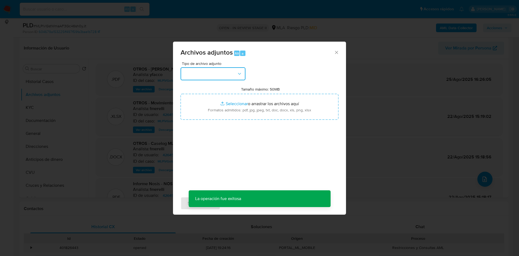
click at [223, 72] on button "button" at bounding box center [212, 73] width 65 height 13
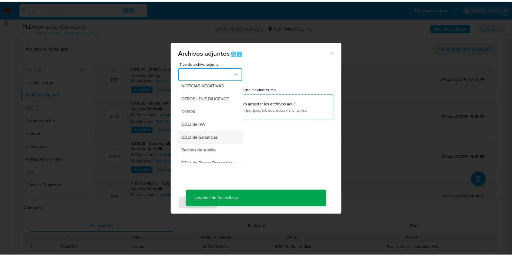
scroll to position [81, 0]
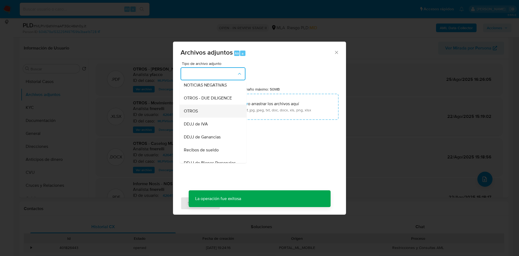
click at [196, 114] on span "OTROS" at bounding box center [191, 110] width 14 height 5
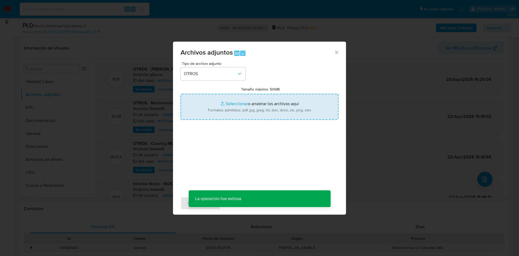
click at [236, 102] on input "Tamaño máximo: 50MB Seleccionar archivos" at bounding box center [259, 107] width 158 height 26
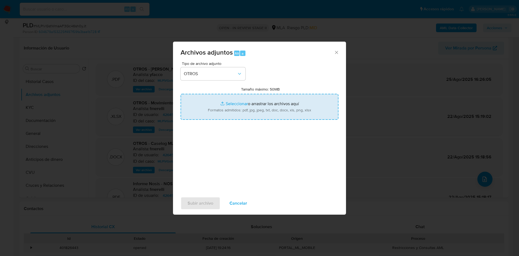
type input "C:\fakepath\Caselog MLPiVGstWmaAF3Gc46sh0yJt_2025_07_18_02_17_36 v2.docx"
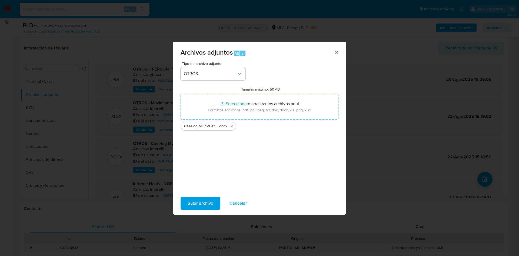
click at [198, 203] on span "Subir archivo" at bounding box center [200, 203] width 26 height 12
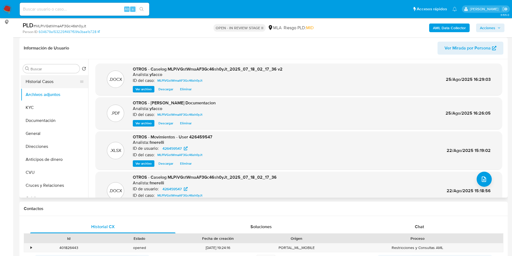
click at [58, 79] on button "Historial Casos" at bounding box center [52, 81] width 63 height 13
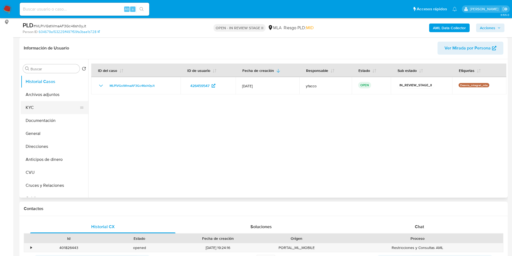
click at [56, 103] on button "KYC" at bounding box center [52, 107] width 63 height 13
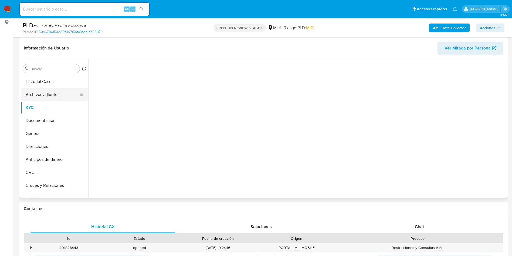
click at [47, 92] on button "Archivos adjuntos" at bounding box center [52, 94] width 63 height 13
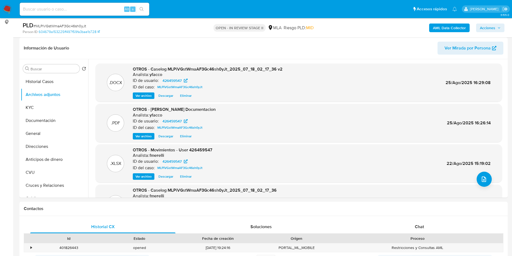
click at [491, 30] on span "Acciones" at bounding box center [487, 27] width 15 height 9
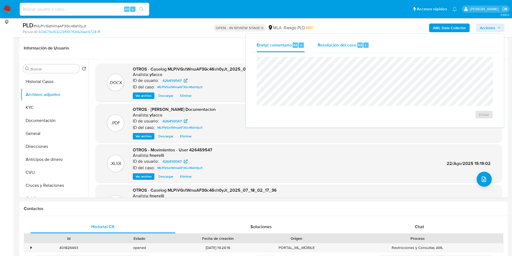
click at [357, 39] on div "Enviar comentario Alt c Resolución del caso Alt r Enviar" at bounding box center [375, 81] width 258 height 94
click at [353, 46] on span "Resolución del caso" at bounding box center [337, 45] width 39 height 6
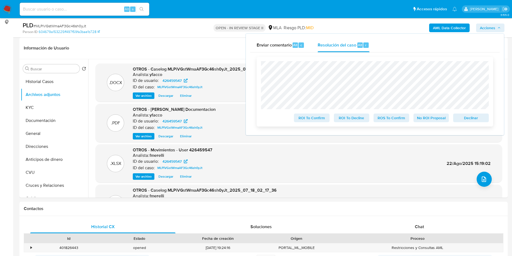
click at [390, 120] on span "ROS To Confirm" at bounding box center [392, 118] width 28 height 8
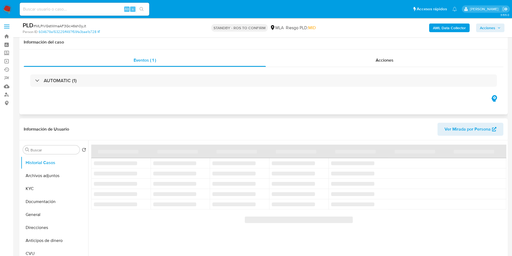
scroll to position [41, 0]
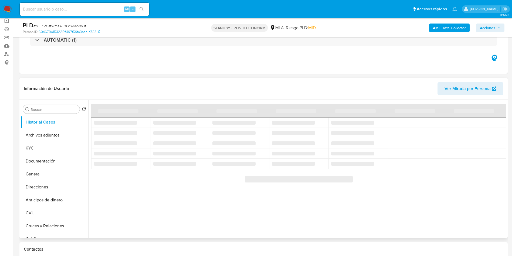
select select "10"
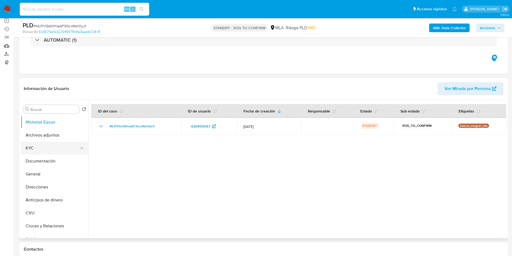
click at [45, 147] on button "KYC" at bounding box center [52, 148] width 63 height 13
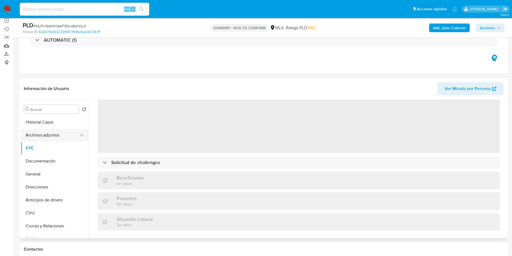
click at [41, 140] on button "Archivos adjuntos" at bounding box center [52, 135] width 63 height 13
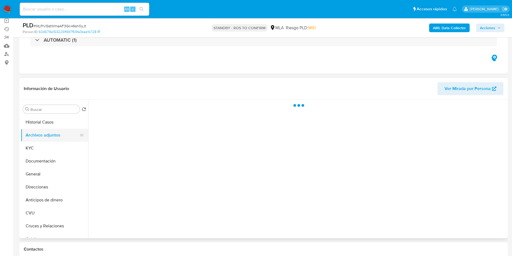
scroll to position [0, 0]
click at [51, 146] on button "KYC" at bounding box center [52, 148] width 63 height 13
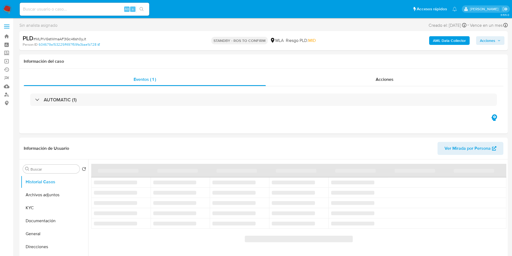
select select "10"
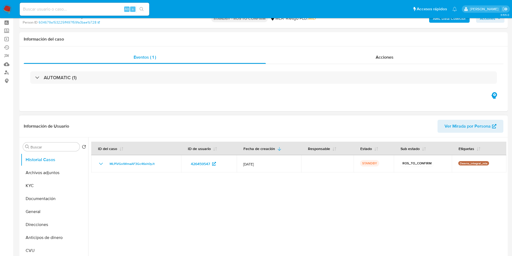
scroll to position [41, 0]
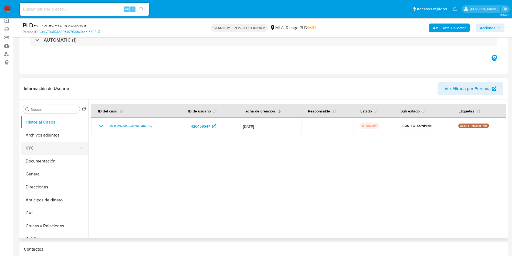
click at [47, 145] on button "KYC" at bounding box center [52, 148] width 63 height 13
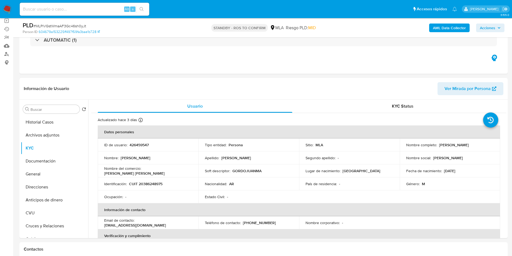
click at [99, 9] on input at bounding box center [85, 9] width 130 height 7
paste input "6rEvHhWa9S8riOOfdYOIEpzW"
type input "6rEvHhWa9S8riOOfdYOIEpzW"
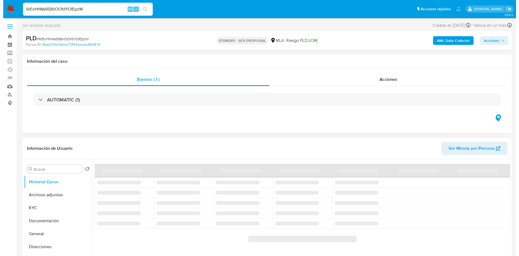
scroll to position [41, 0]
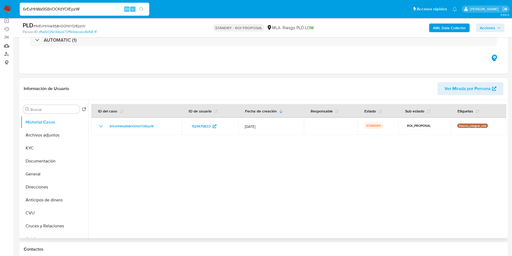
select select "10"
click at [53, 137] on button "Archivos adjuntos" at bounding box center [52, 135] width 63 height 13
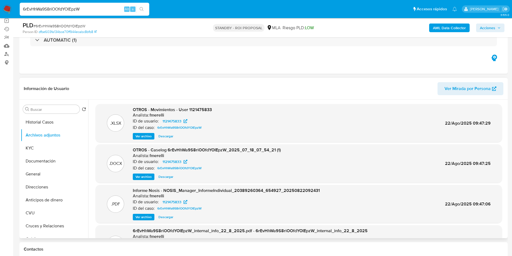
click at [146, 174] on span "Ver archivo" at bounding box center [144, 176] width 16 height 5
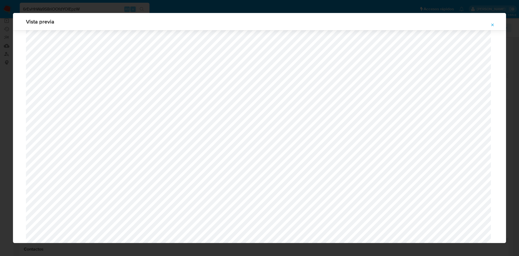
scroll to position [313, 0]
click at [490, 24] on icon "Attachment preview" at bounding box center [492, 25] width 4 height 4
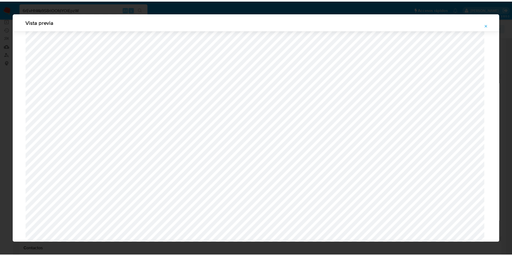
scroll to position [0, 0]
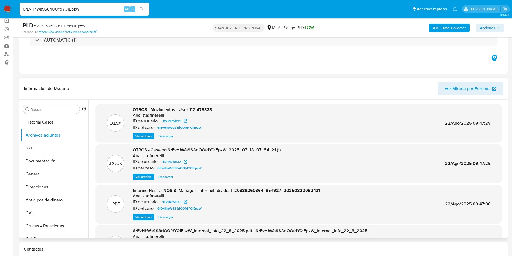
click at [162, 175] on span "Descargar" at bounding box center [166, 176] width 15 height 5
click at [163, 175] on span "Descargar" at bounding box center [166, 176] width 15 height 5
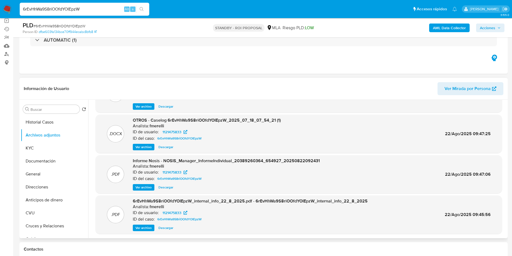
scroll to position [41, 0]
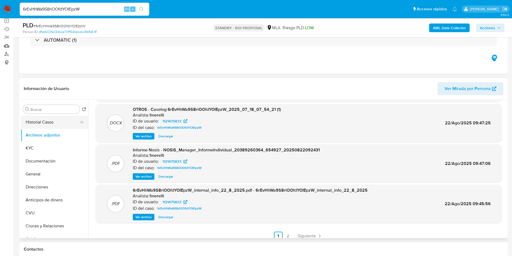
click at [56, 121] on button "Historial Casos" at bounding box center [52, 122] width 63 height 13
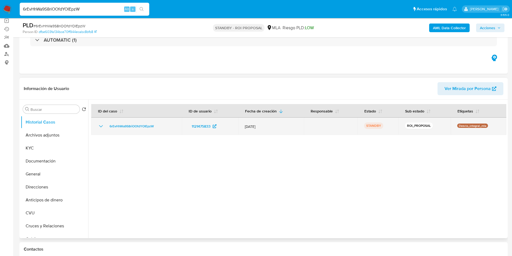
drag, startPoint x: 107, startPoint y: 126, endPoint x: 158, endPoint y: 127, distance: 51.1
click at [158, 127] on div "6rEvHhWa9S8riOOfdYOIEpzW" at bounding box center [137, 126] width 78 height 6
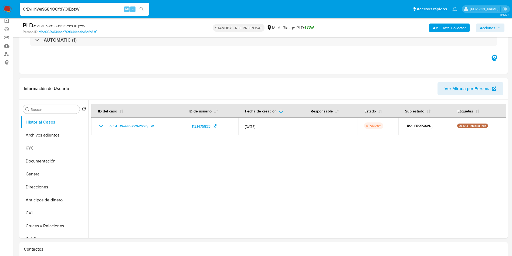
click at [93, 6] on input "6rEvHhWa9S8riOOfdYOIEpzW" at bounding box center [85, 9] width 130 height 7
paste input "gFF62gRA8PkRcpd3eaTZ31qv"
type input "gFF62gRA8PkRcpd3eaTZ31qv"
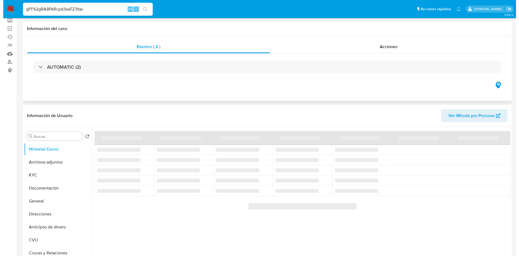
scroll to position [41, 0]
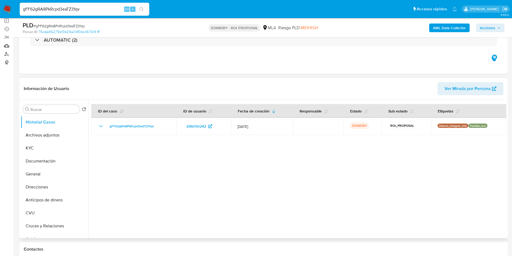
select select "10"
click at [42, 133] on button "Archivos adjuntos" at bounding box center [52, 135] width 63 height 13
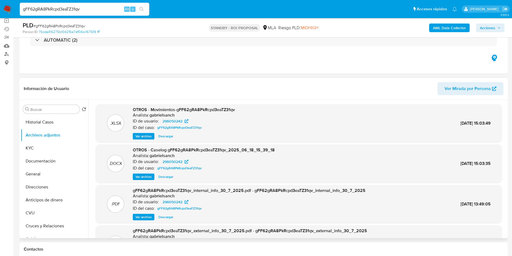
click at [147, 178] on span "Ver archivo" at bounding box center [144, 176] width 16 height 5
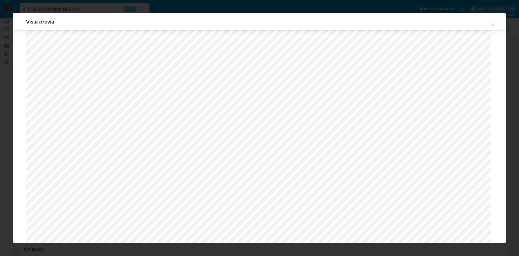
scroll to position [273, 0]
click at [496, 25] on button "Attachment preview" at bounding box center [492, 25] width 12 height 9
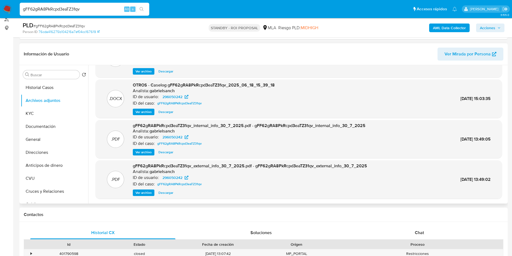
scroll to position [122, 0]
